Goal: Task Accomplishment & Management: Manage account settings

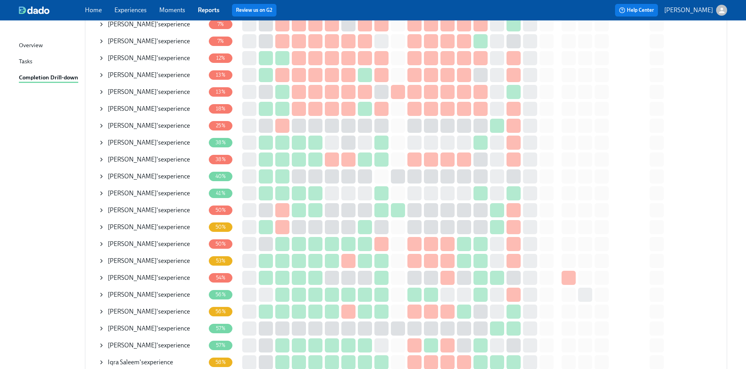
scroll to position [236, 0]
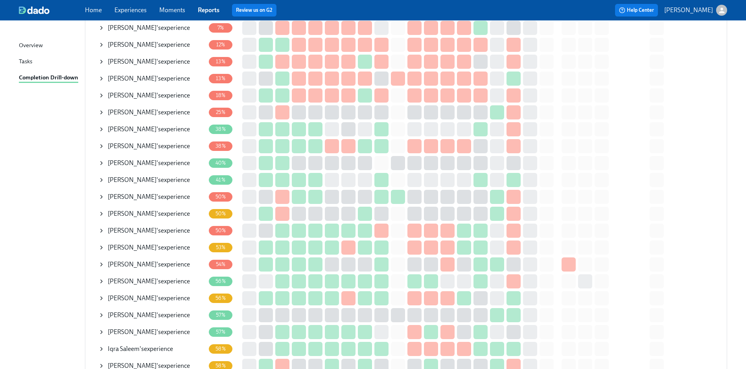
click at [98, 280] on td "Mario Robles 's experience" at bounding box center [153, 281] width 111 height 17
click at [105, 280] on div "Mario Robles 's experience" at bounding box center [151, 282] width 107 height 16
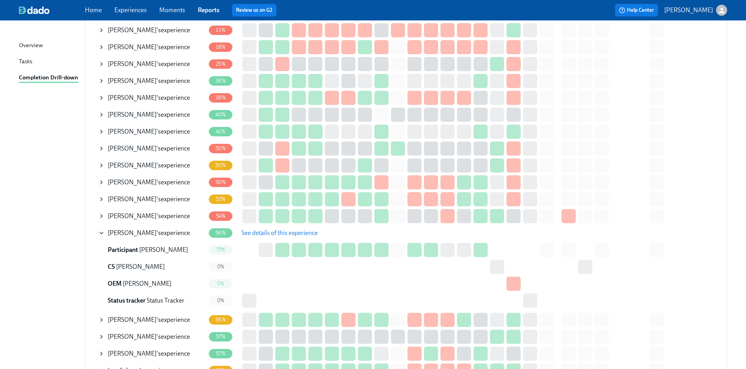
scroll to position [275, 0]
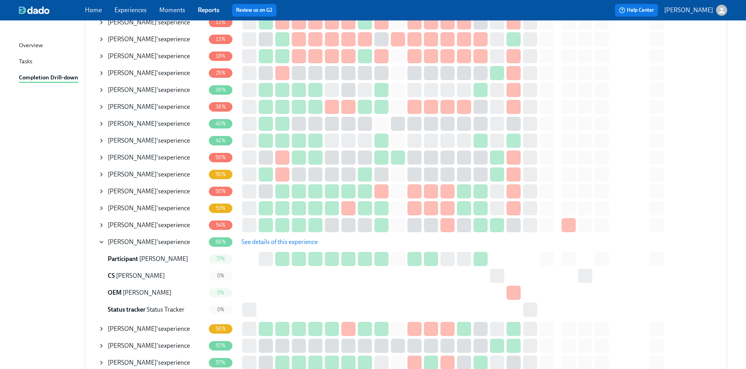
click at [283, 245] on span "See details of this experience" at bounding box center [280, 242] width 76 height 8
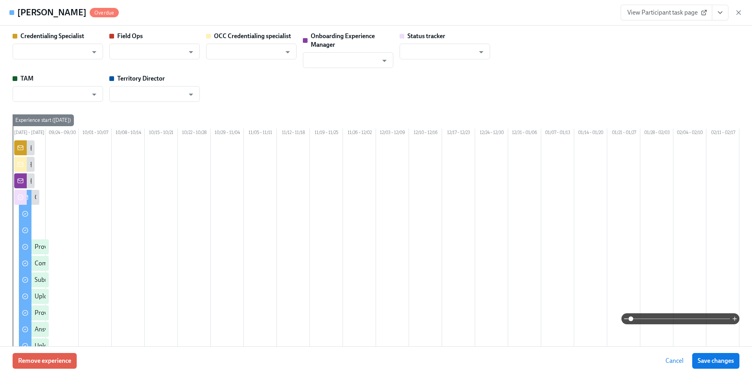
type input "[PERSON_NAME]"
type input "Shavona Mayers Dixon"
type input "[PERSON_NAME]"
type input "Status Tracker"
type input "Rebeca Mazer"
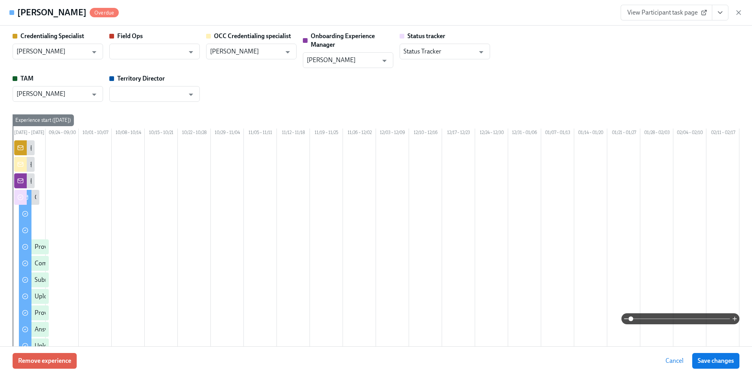
click at [646, 16] on span "View Participant task page" at bounding box center [666, 13] width 78 height 8
click at [735, 14] on icon "button" at bounding box center [739, 13] width 8 height 8
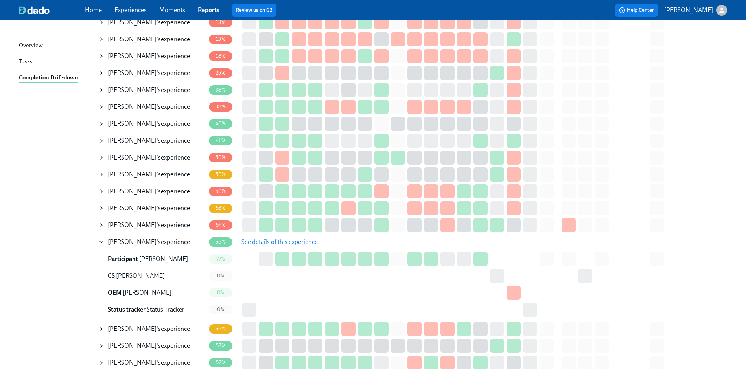
click at [101, 241] on icon at bounding box center [101, 242] width 6 height 6
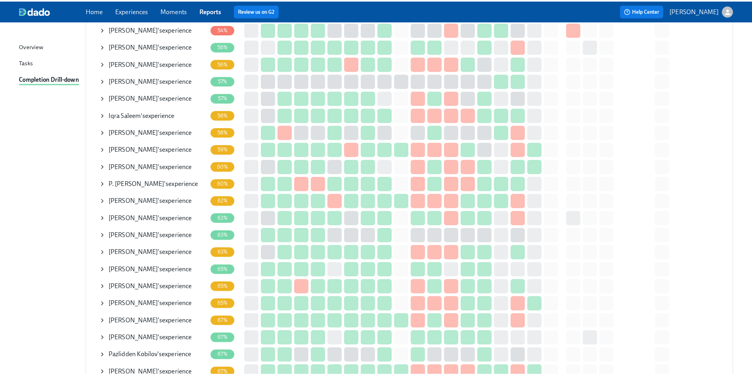
scroll to position [511, 0]
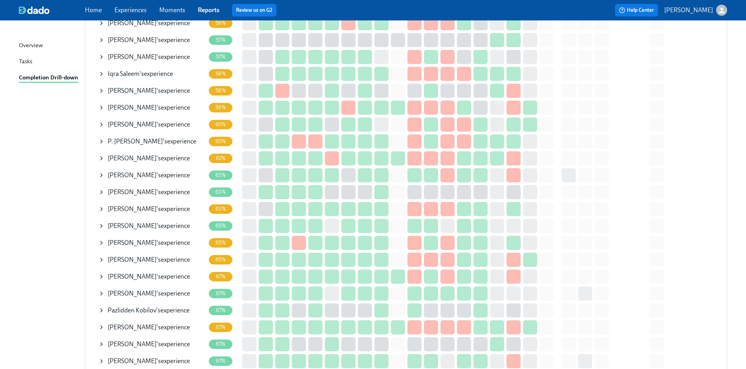
click at [141, 290] on span "Abdullah Godil" at bounding box center [132, 293] width 49 height 7
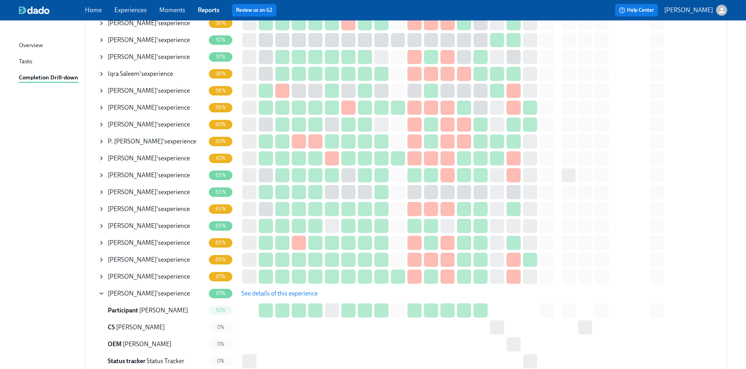
click at [304, 293] on span "See details of this experience" at bounding box center [280, 294] width 76 height 8
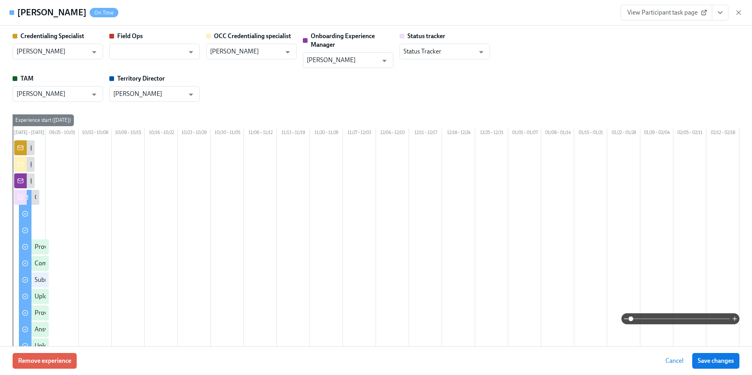
click at [705, 15] on icon at bounding box center [704, 12] width 6 height 6
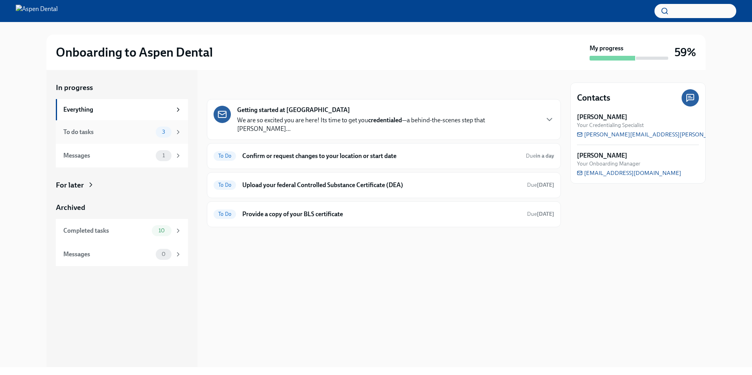
click at [178, 133] on icon at bounding box center [178, 132] width 2 height 4
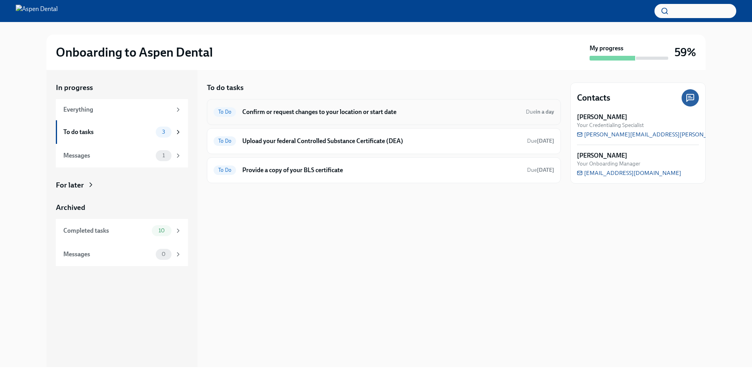
click at [345, 114] on h6 "Confirm or request changes to your location or start date" at bounding box center [380, 112] width 277 height 9
